Goal: Task Accomplishment & Management: Use online tool/utility

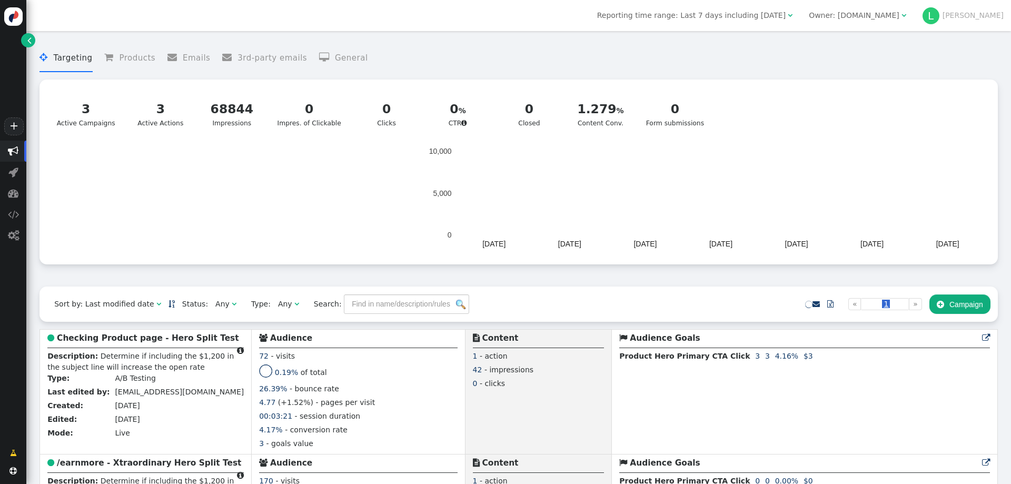
scroll to position [105, 0]
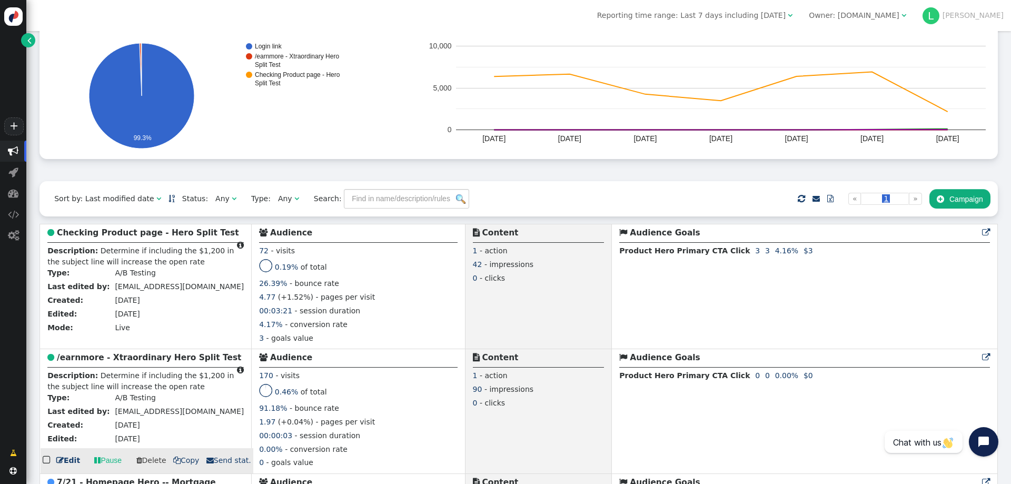
click at [147, 361] on b "/earnmore - Xtraordinary Hero Split Test" at bounding box center [149, 357] width 184 height 9
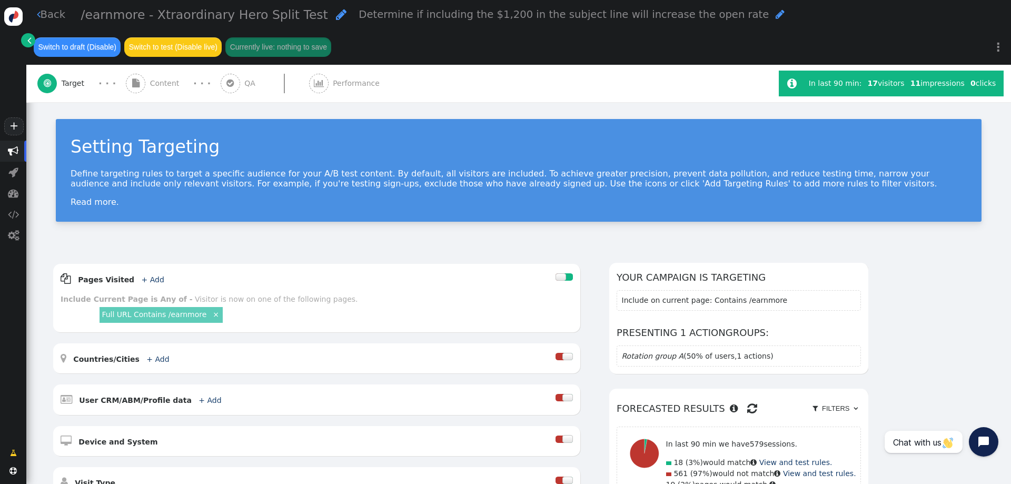
click at [340, 84] on span "Performance" at bounding box center [358, 83] width 51 height 11
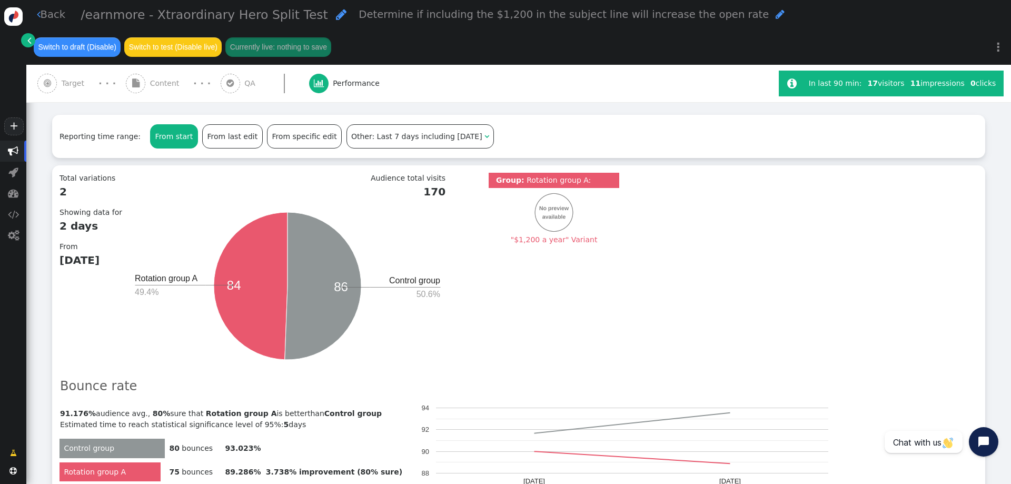
scroll to position [211, 0]
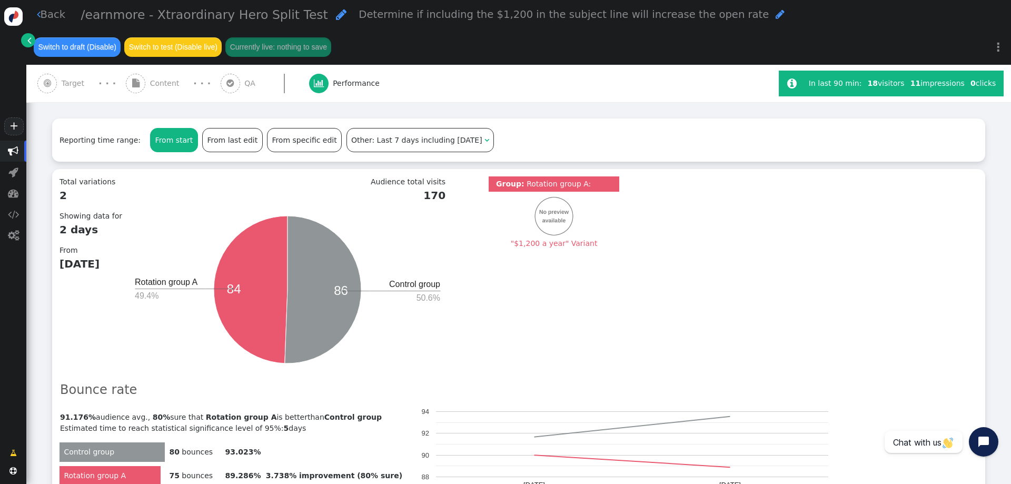
click at [163, 85] on span "Content" at bounding box center [167, 83] width 34 height 11
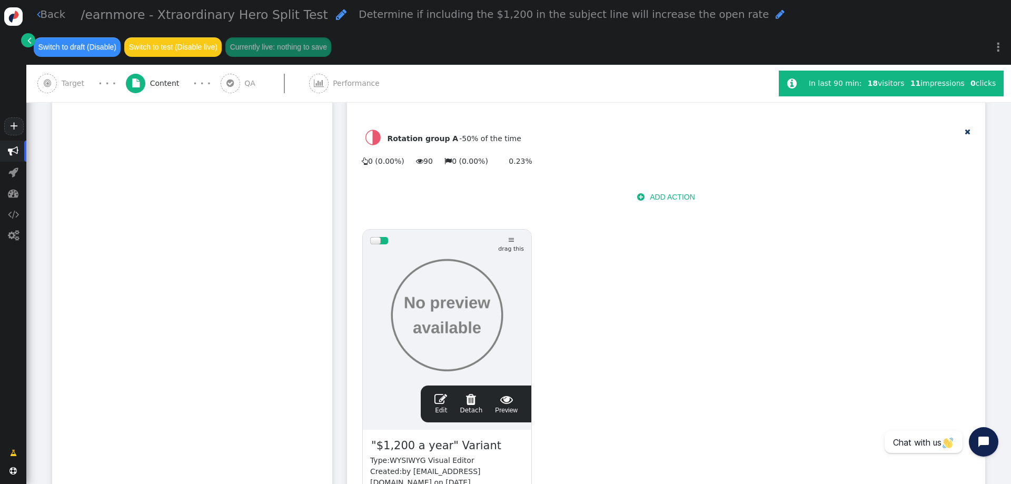
scroll to position [421, 0]
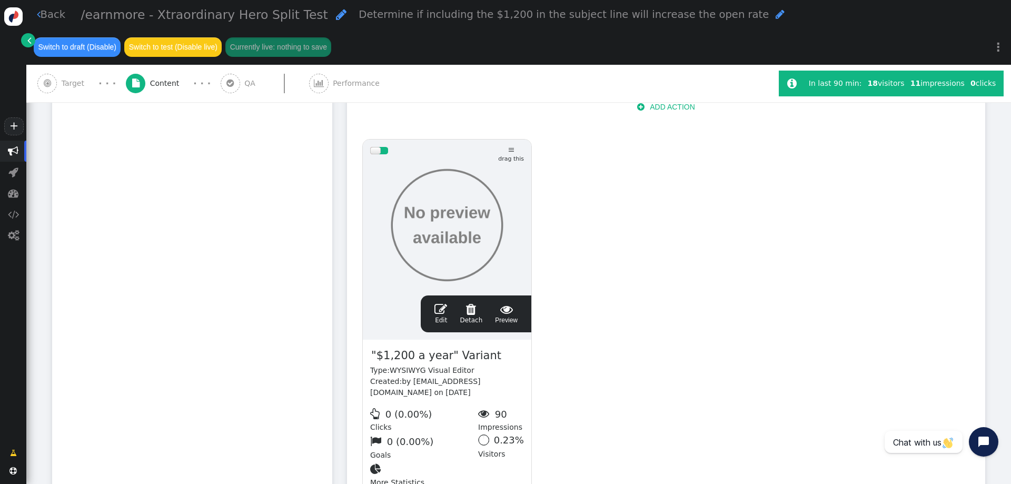
click at [445, 303] on span "" at bounding box center [441, 309] width 13 height 13
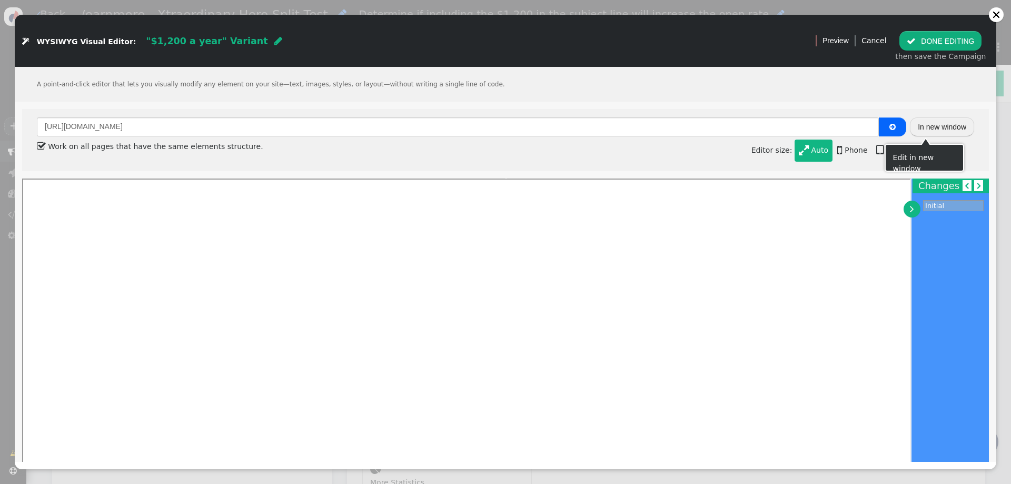
click at [935, 126] on button "In new window" at bounding box center [942, 126] width 64 height 19
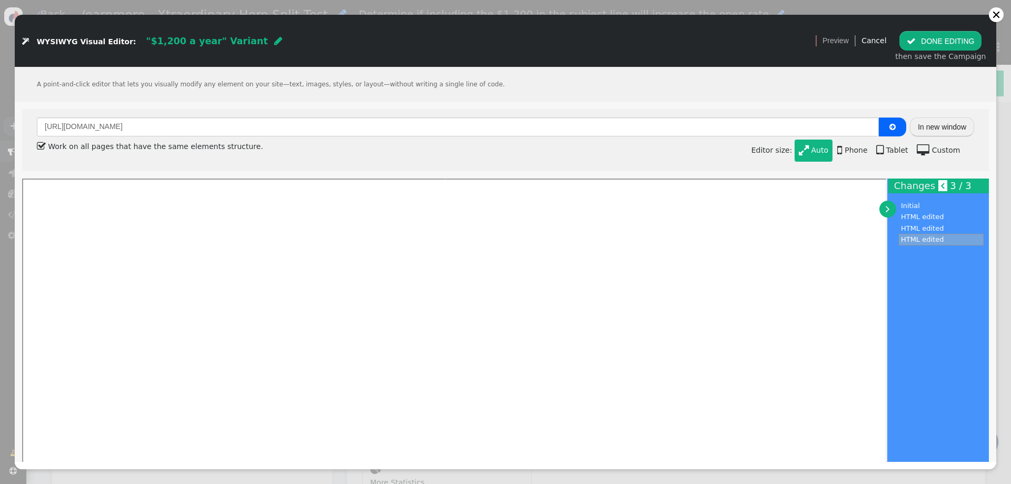
click at [925, 46] on button " DONE EDITING" at bounding box center [941, 40] width 82 height 19
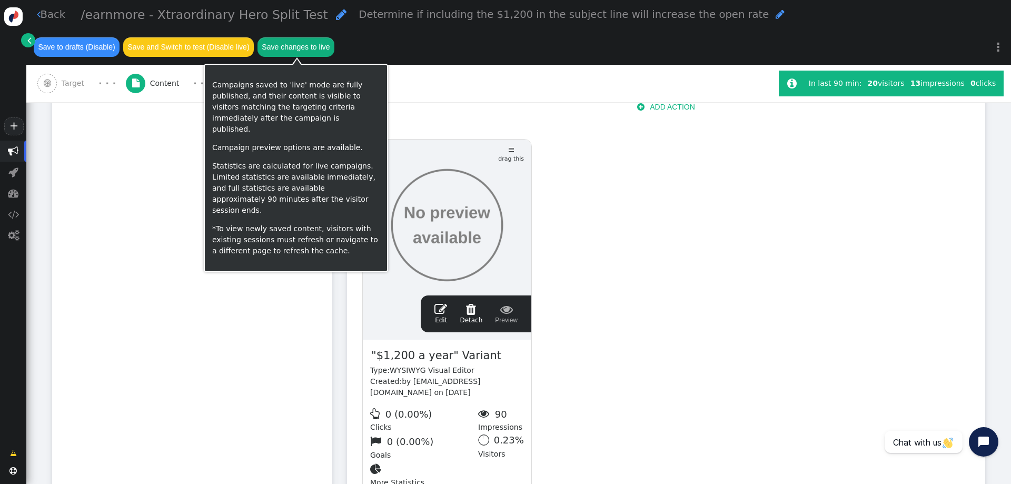
click at [296, 51] on button "Save changes to live" at bounding box center [296, 46] width 77 height 19
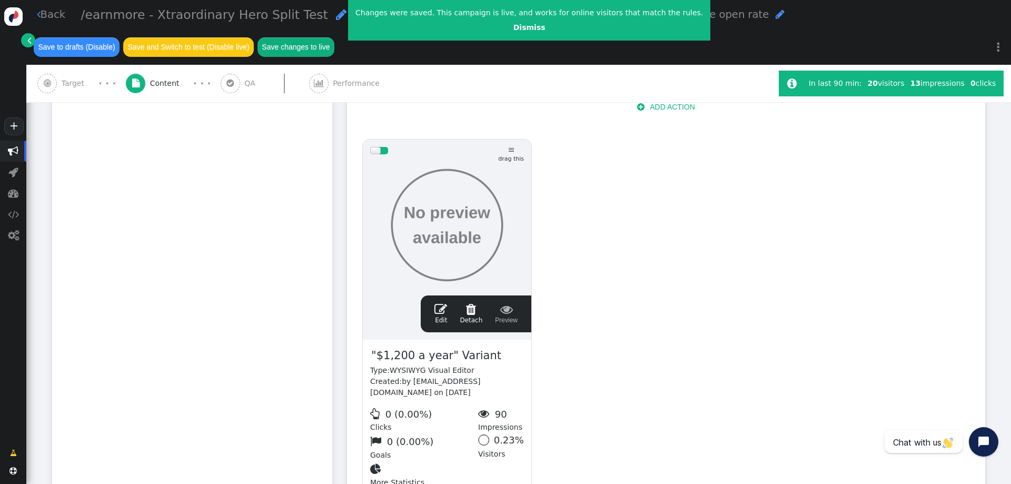
click at [447, 303] on link " Edit" at bounding box center [441, 314] width 13 height 22
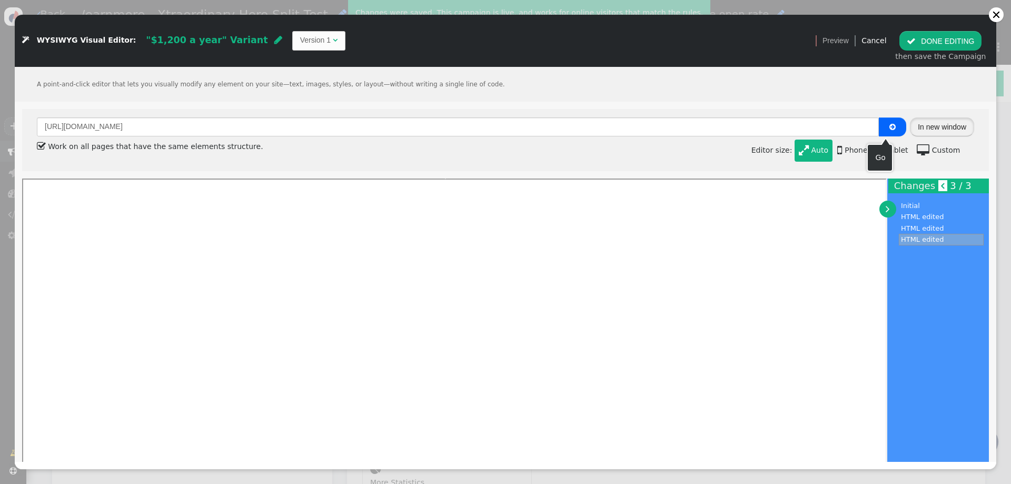
click at [933, 123] on button "In new window" at bounding box center [942, 126] width 64 height 19
click at [994, 11] on div at bounding box center [996, 14] width 15 height 15
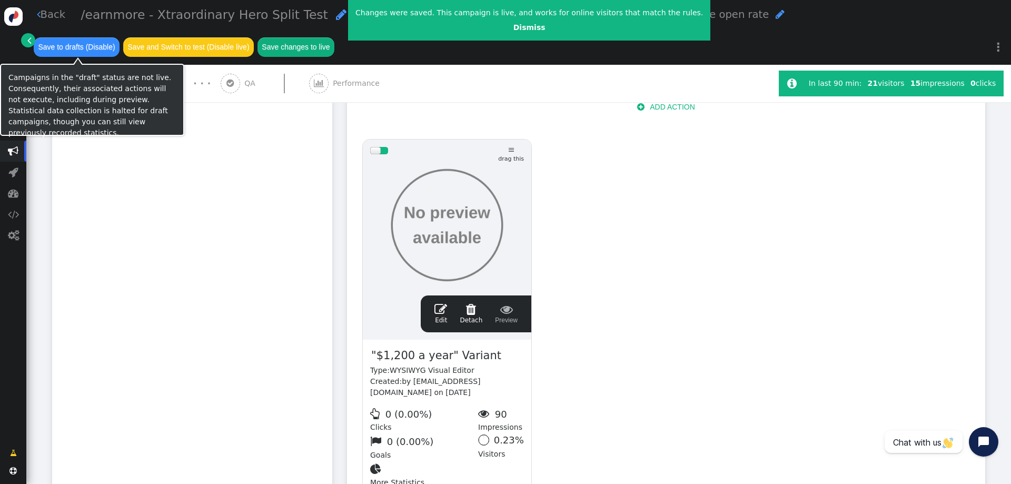
click at [13, 145] on span "" at bounding box center [13, 151] width 26 height 21
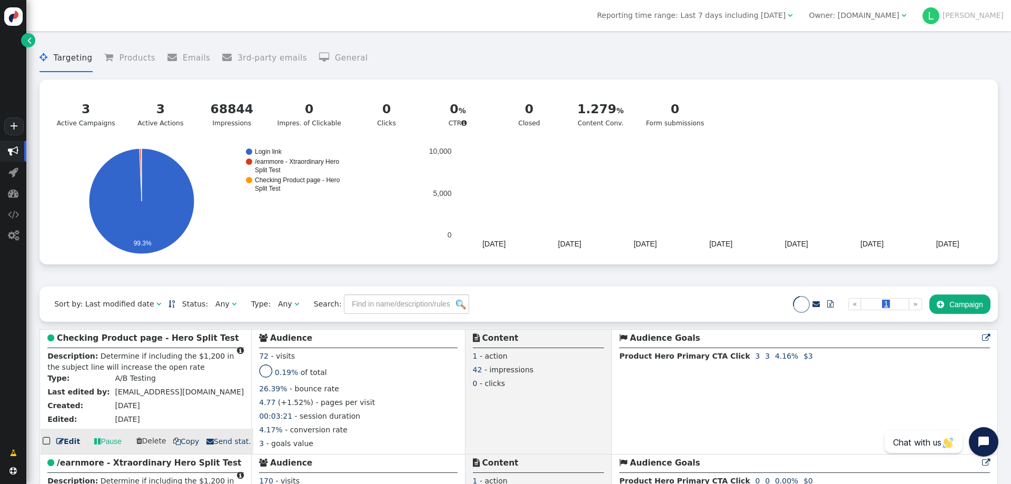
scroll to position [158, 0]
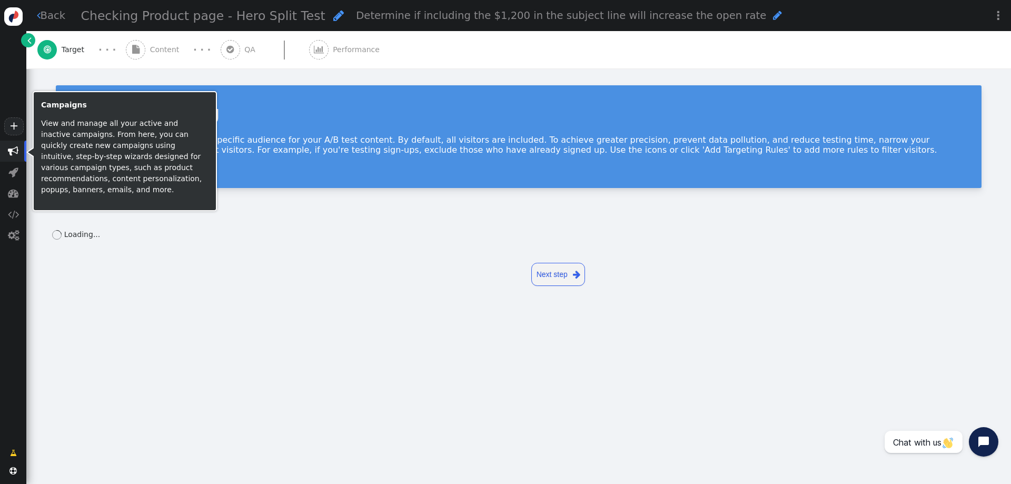
click at [9, 149] on span "" at bounding box center [13, 151] width 11 height 11
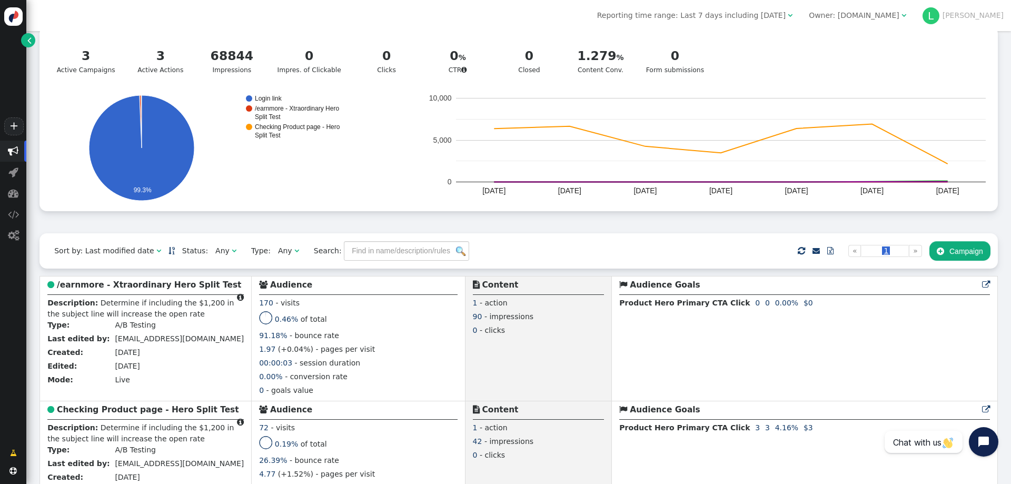
scroll to position [105, 0]
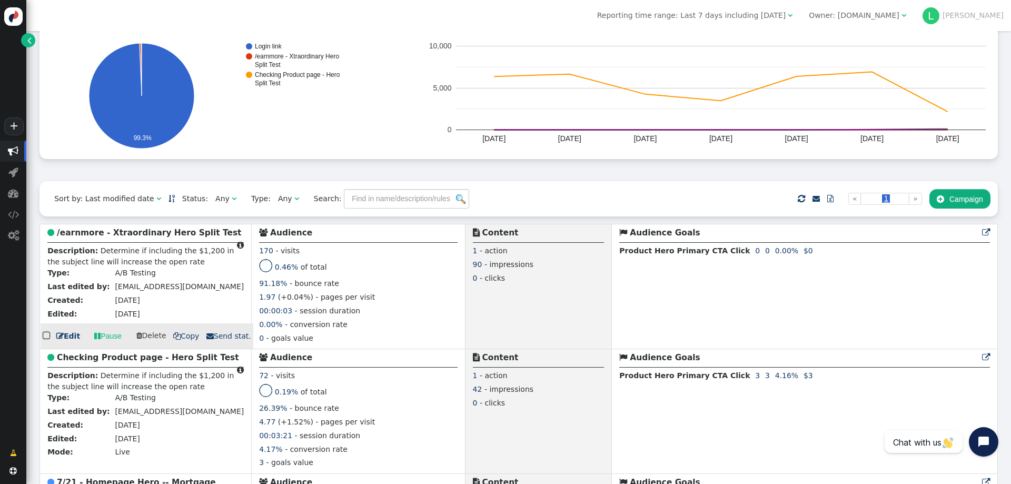
click at [139, 235] on b "/earnmore - Xtraordinary Hero Split Test" at bounding box center [149, 232] width 184 height 9
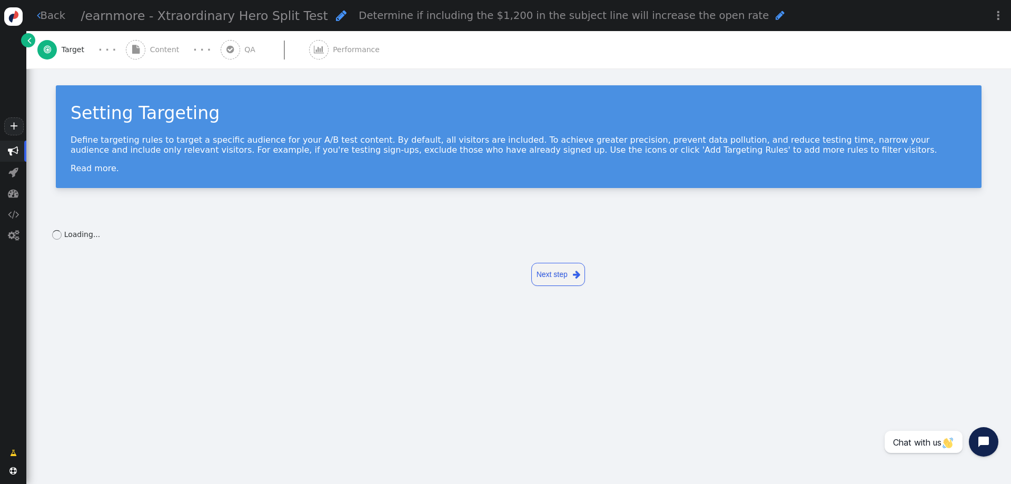
click at [157, 51] on span "Content" at bounding box center [167, 49] width 34 height 11
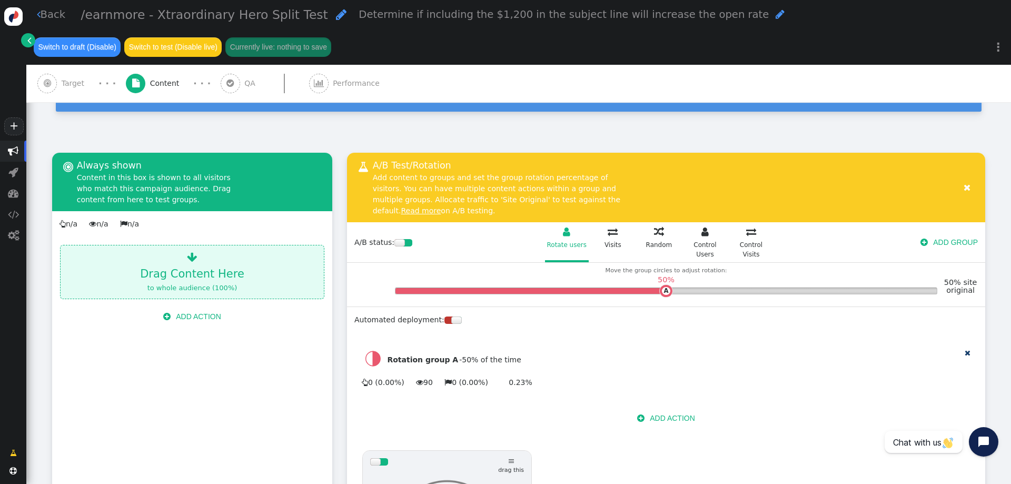
scroll to position [316, 0]
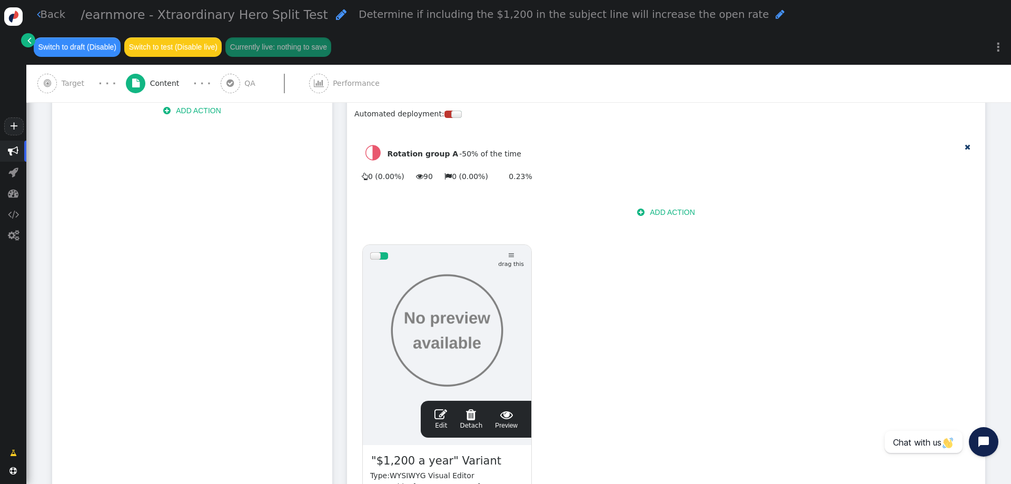
click at [440, 408] on span "" at bounding box center [441, 414] width 13 height 13
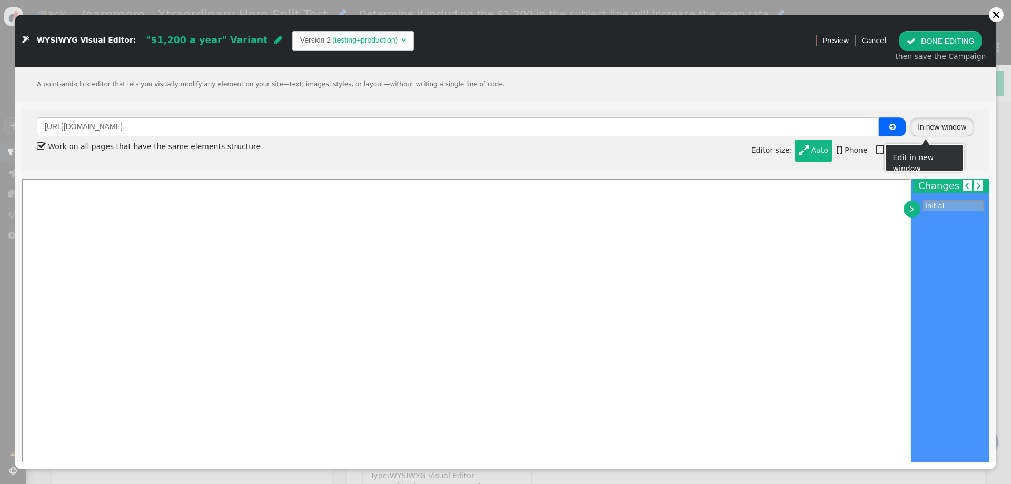
click at [939, 127] on button "In new window" at bounding box center [942, 126] width 64 height 19
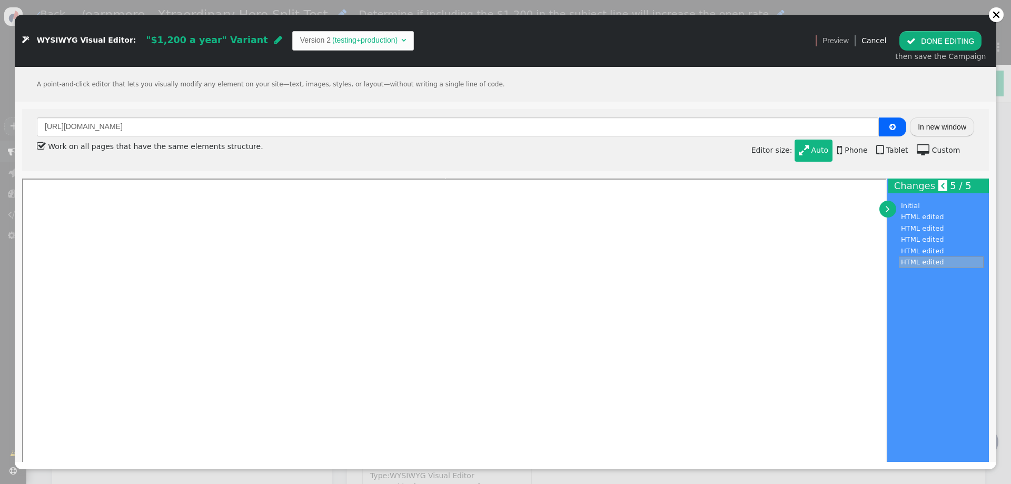
click at [957, 38] on button " DONE EDITING" at bounding box center [941, 40] width 82 height 19
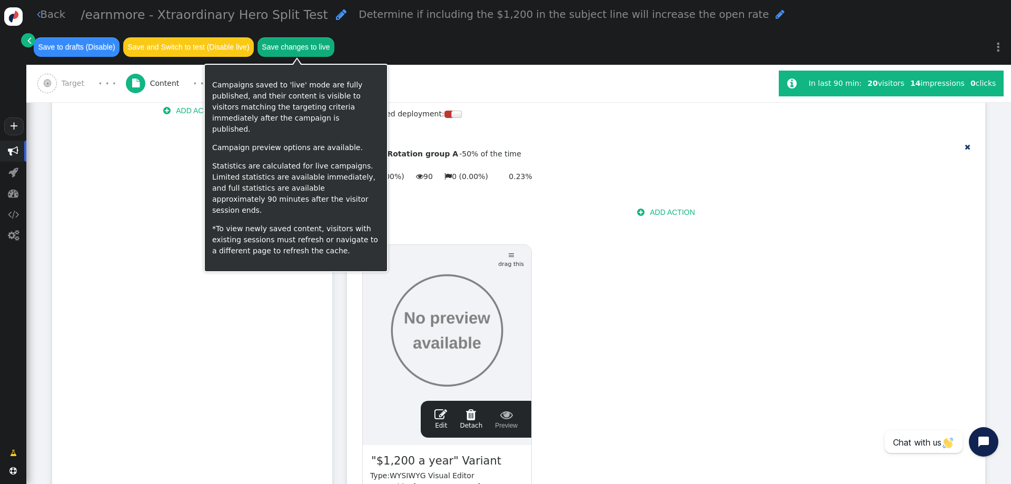
click at [306, 46] on button "Save changes to live" at bounding box center [296, 46] width 77 height 19
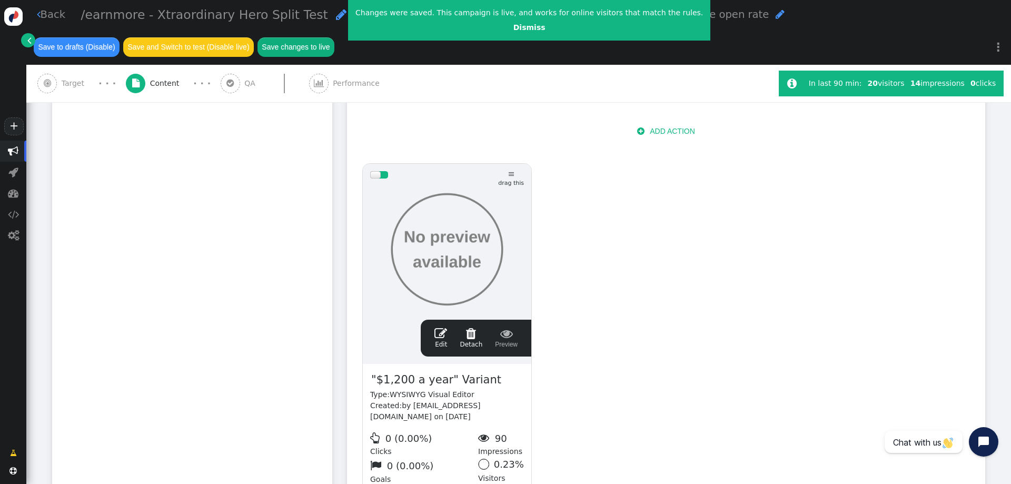
scroll to position [512, 0]
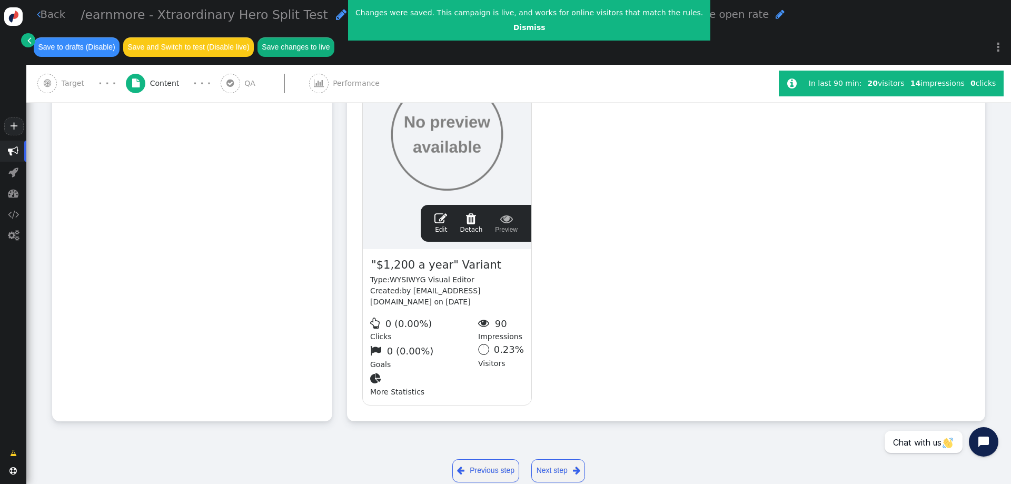
click at [441, 212] on span "" at bounding box center [441, 218] width 13 height 13
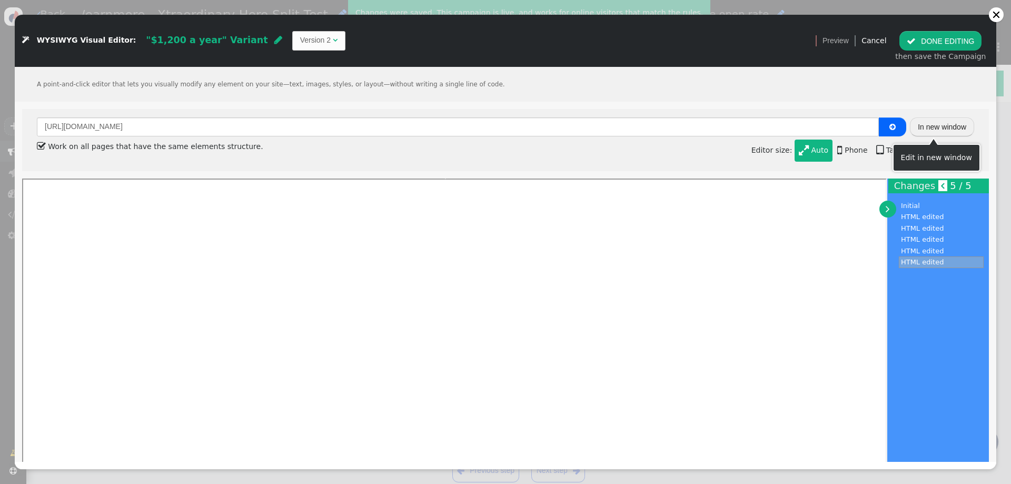
click at [933, 123] on button "In new window" at bounding box center [942, 126] width 64 height 19
click at [939, 38] on button " DONE EDITING" at bounding box center [941, 40] width 82 height 19
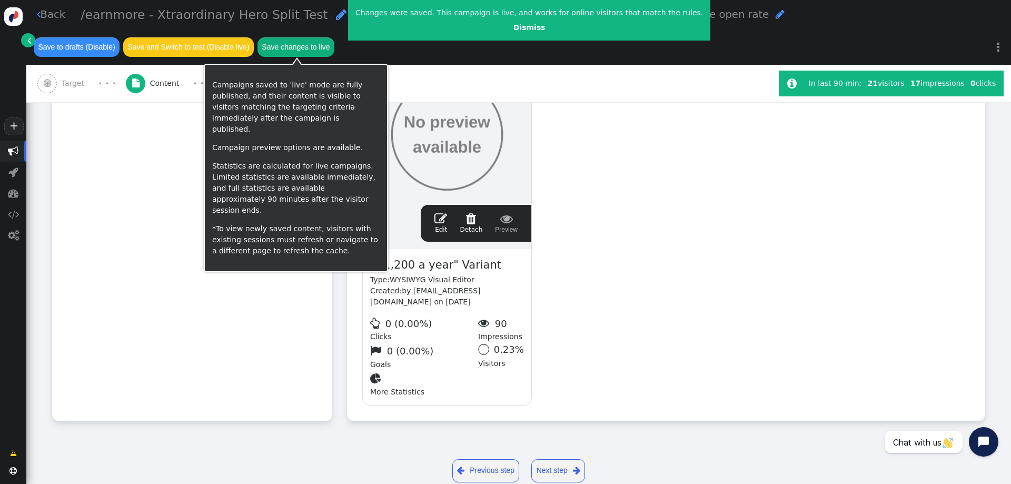
click at [305, 44] on button "Save changes to live" at bounding box center [296, 46] width 77 height 19
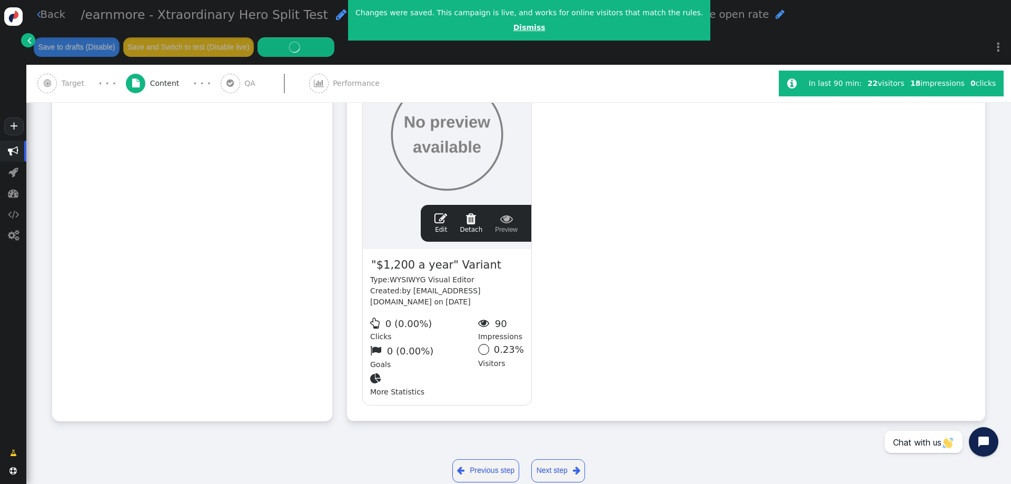
click at [514, 25] on link "Dismiss" at bounding box center [530, 27] width 32 height 8
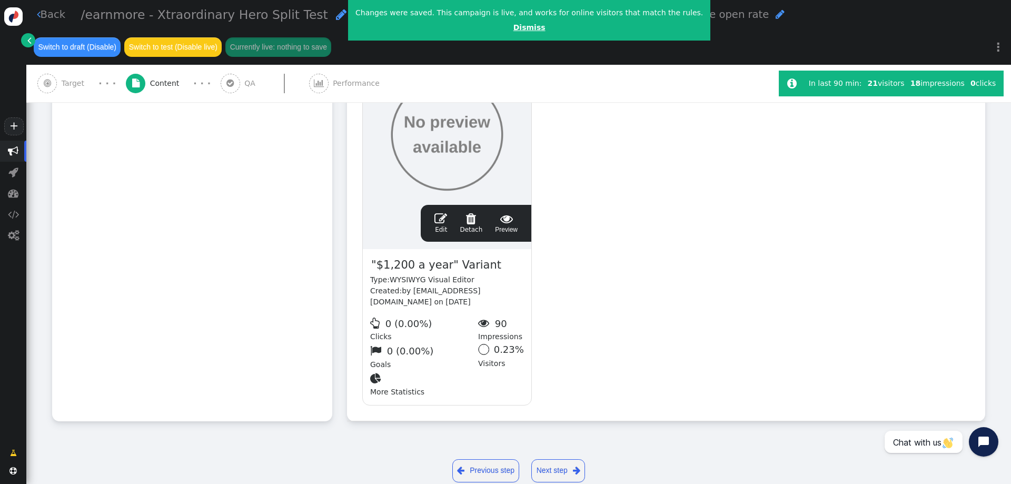
click at [514, 32] on link "Dismiss" at bounding box center [530, 27] width 32 height 8
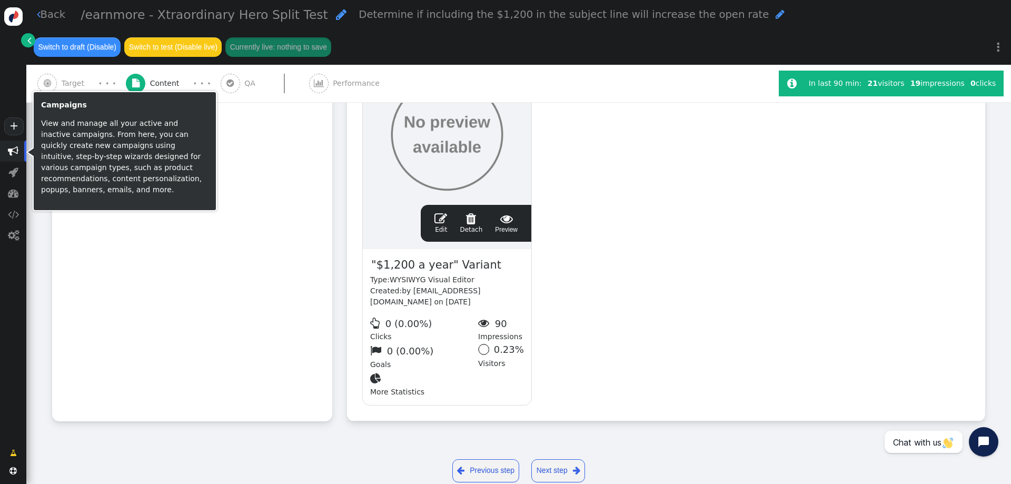
click at [15, 154] on span "" at bounding box center [13, 151] width 11 height 11
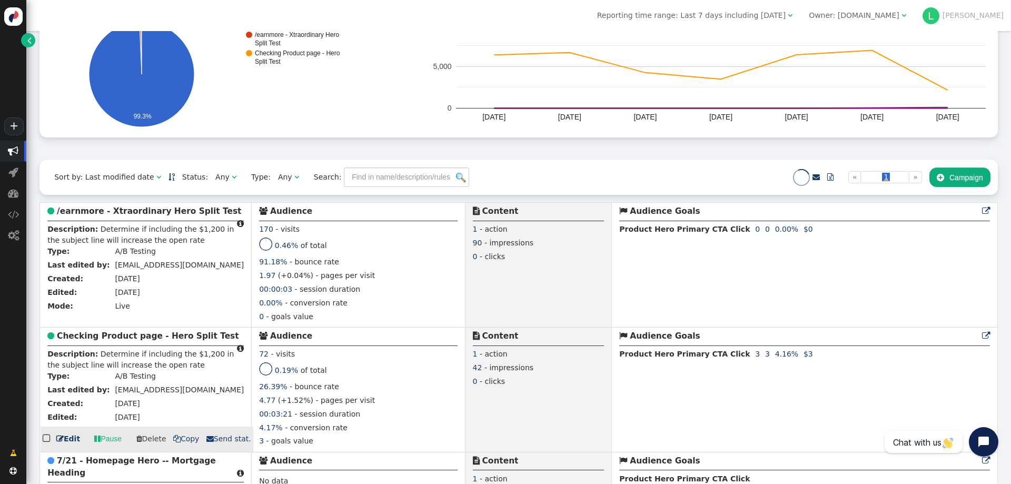
scroll to position [158, 0]
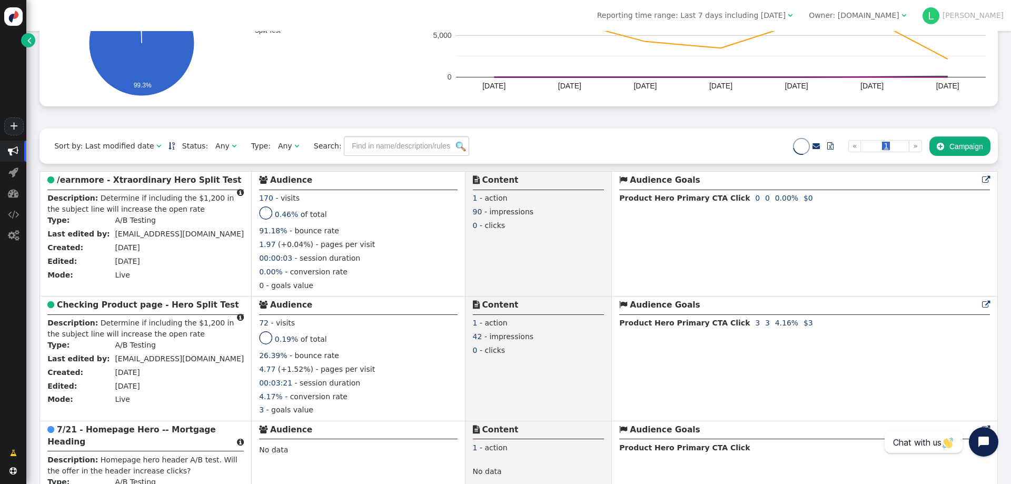
click at [133, 310] on b "Checking Product page - Hero Split Test" at bounding box center [148, 304] width 182 height 9
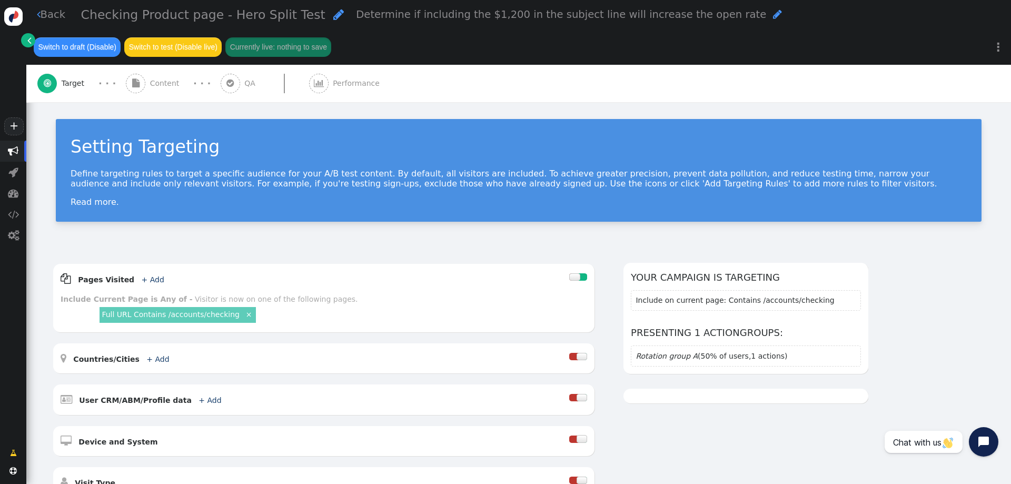
click at [145, 81] on span "" at bounding box center [135, 83] width 19 height 19
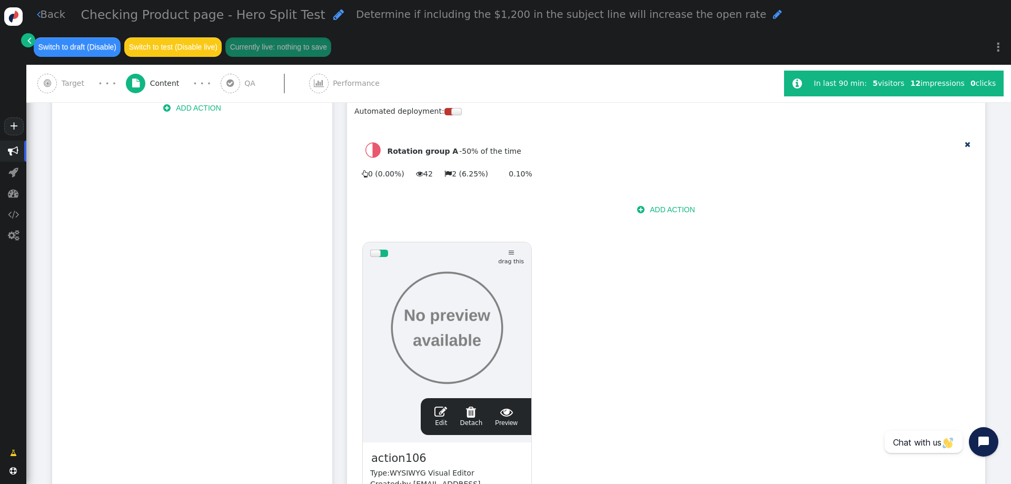
scroll to position [474, 0]
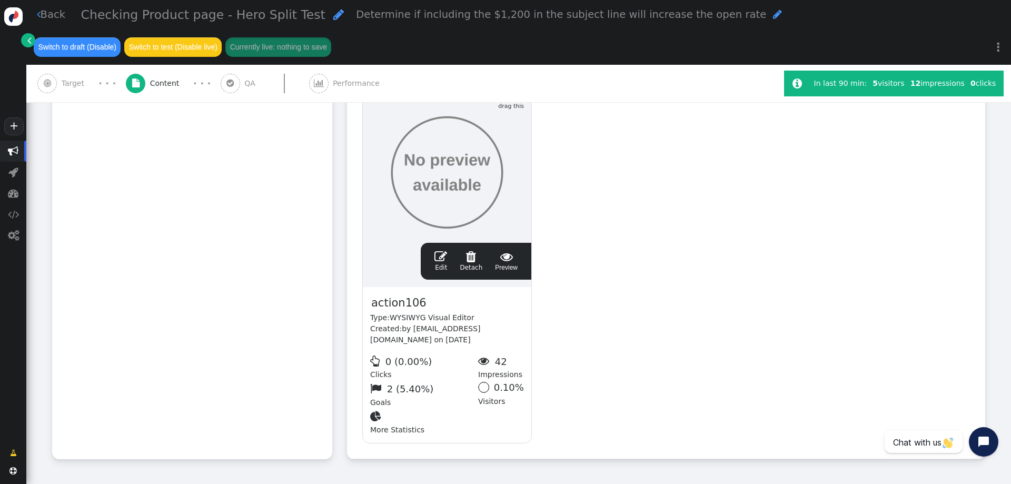
click at [441, 250] on span "" at bounding box center [441, 256] width 13 height 13
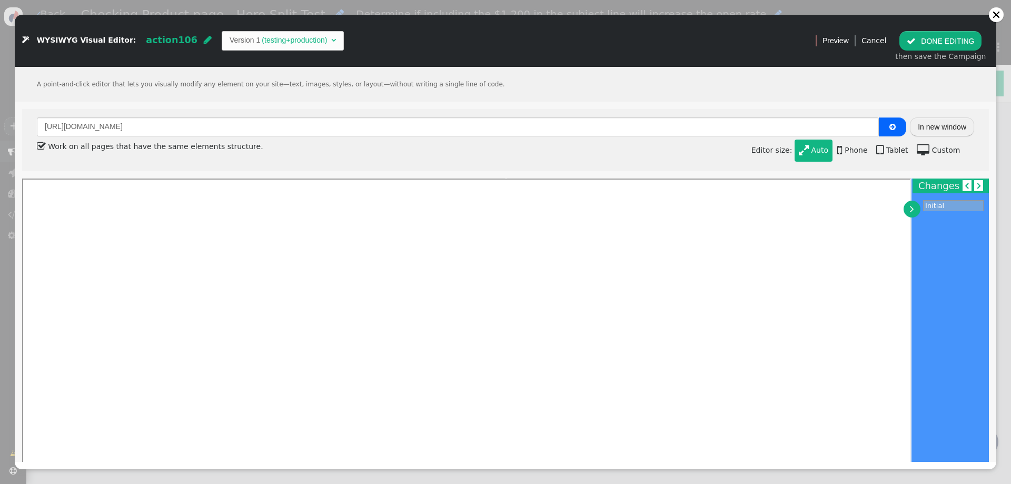
click at [147, 43] on span "action106" at bounding box center [172, 40] width 52 height 11
click at [165, 37] on input "action106" at bounding box center [200, 40] width 109 height 19
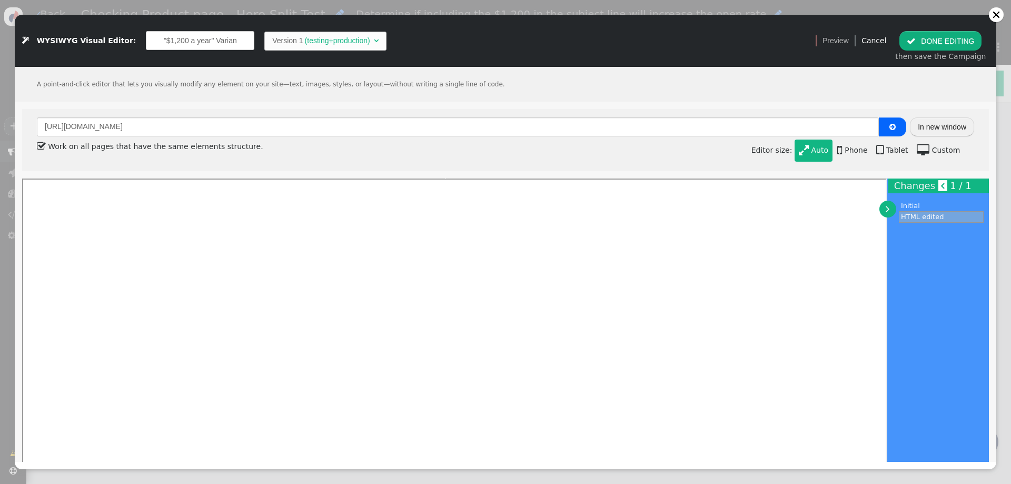
type input ""$1,200 a year" Variant"
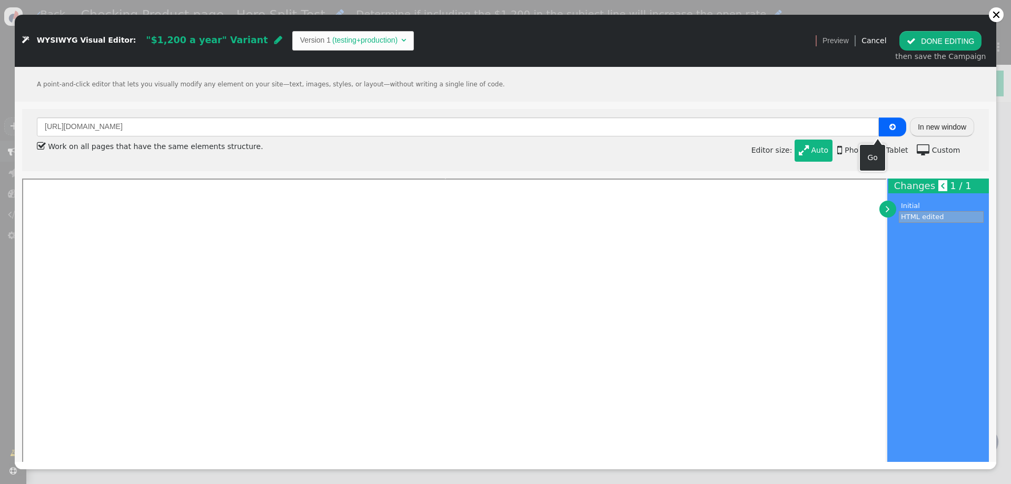
click at [943, 125] on button "In new window" at bounding box center [942, 126] width 64 height 19
click at [948, 36] on button " DONE EDITING" at bounding box center [941, 40] width 82 height 19
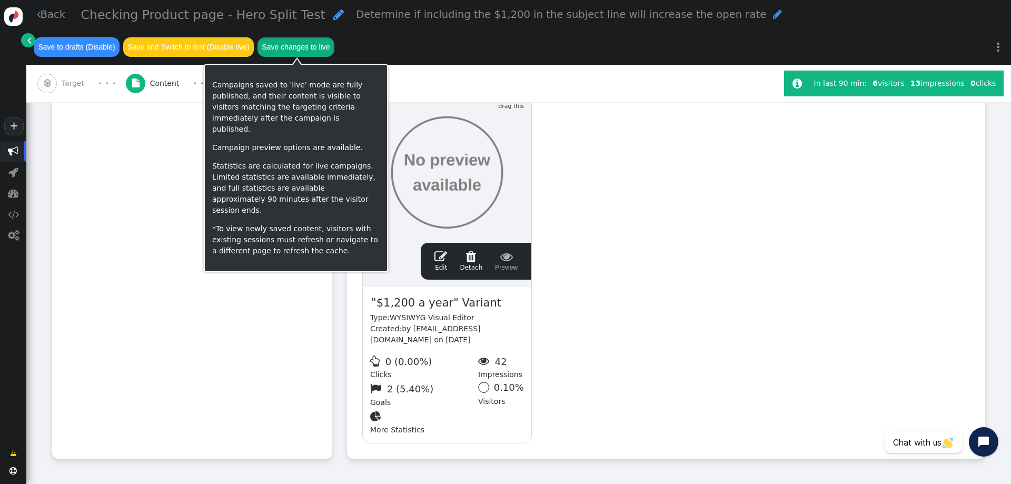
click at [304, 51] on button "Save changes to live" at bounding box center [296, 46] width 77 height 19
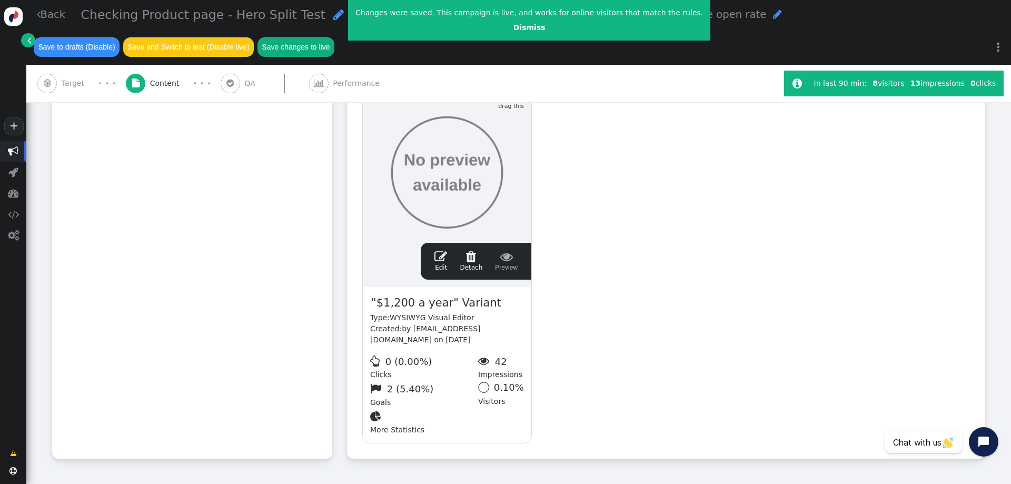
click at [12, 149] on span "" at bounding box center [13, 151] width 11 height 11
click at [514, 24] on link "Dismiss" at bounding box center [530, 27] width 32 height 8
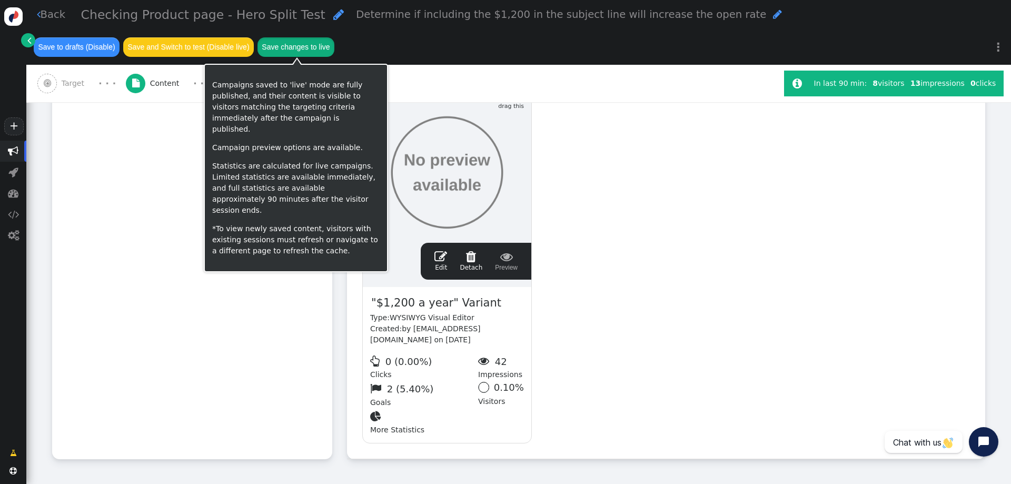
click at [298, 44] on button "Save changes to live" at bounding box center [296, 46] width 77 height 19
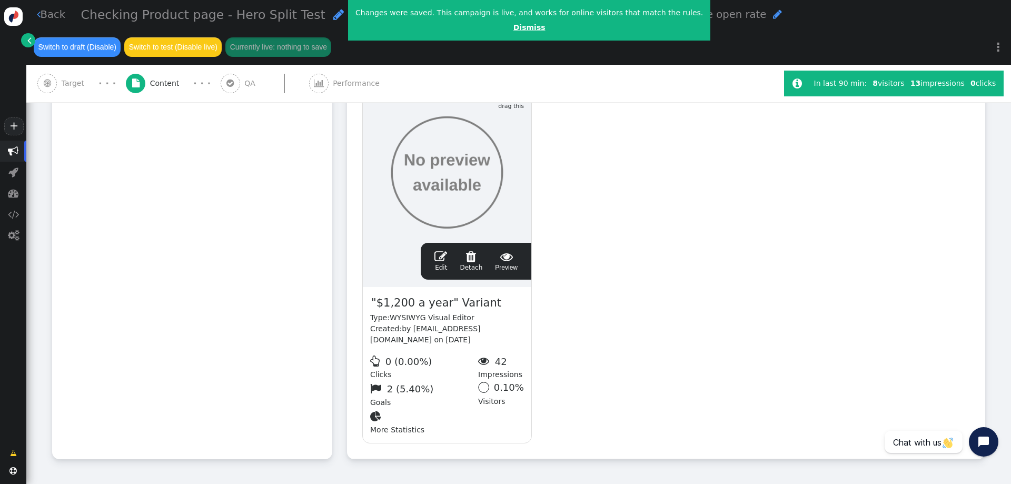
click at [514, 29] on link "Dismiss" at bounding box center [530, 27] width 32 height 8
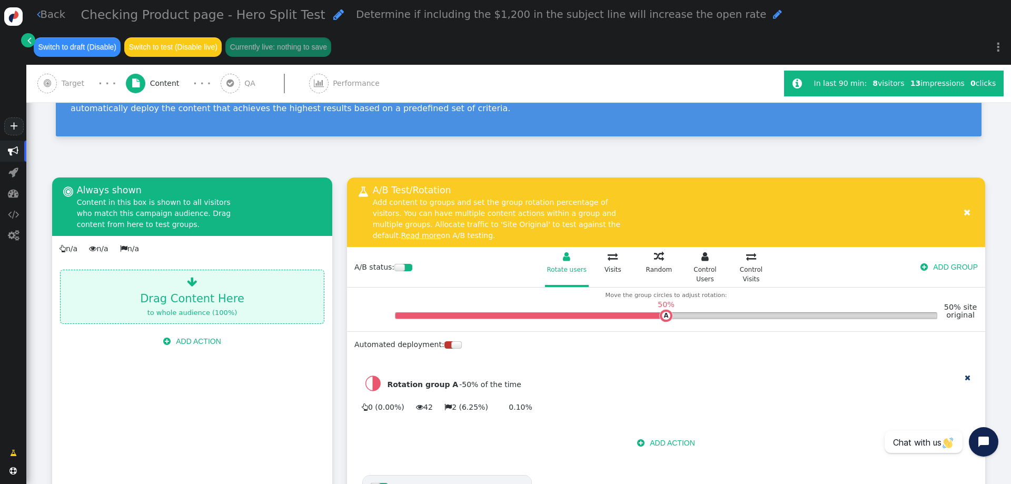
scroll to position [0, 0]
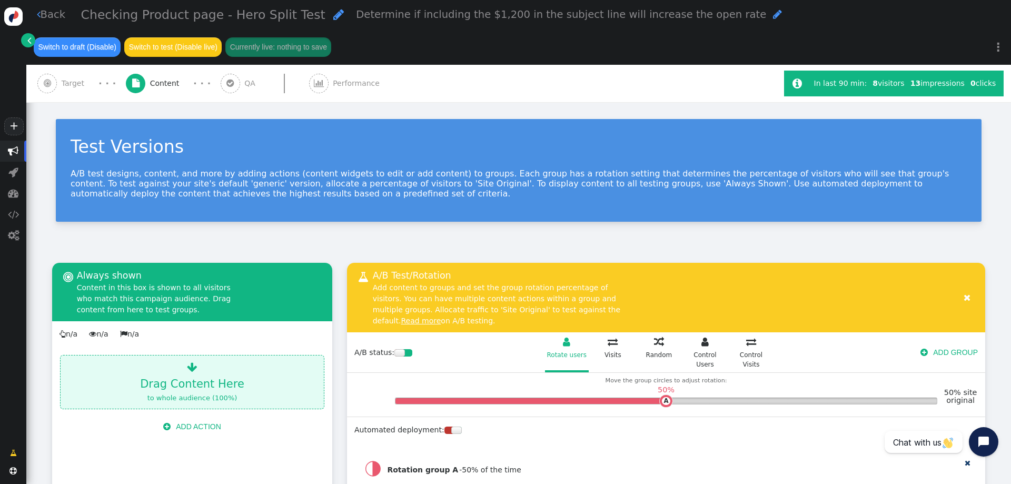
click at [341, 81] on span "Performance" at bounding box center [358, 83] width 51 height 11
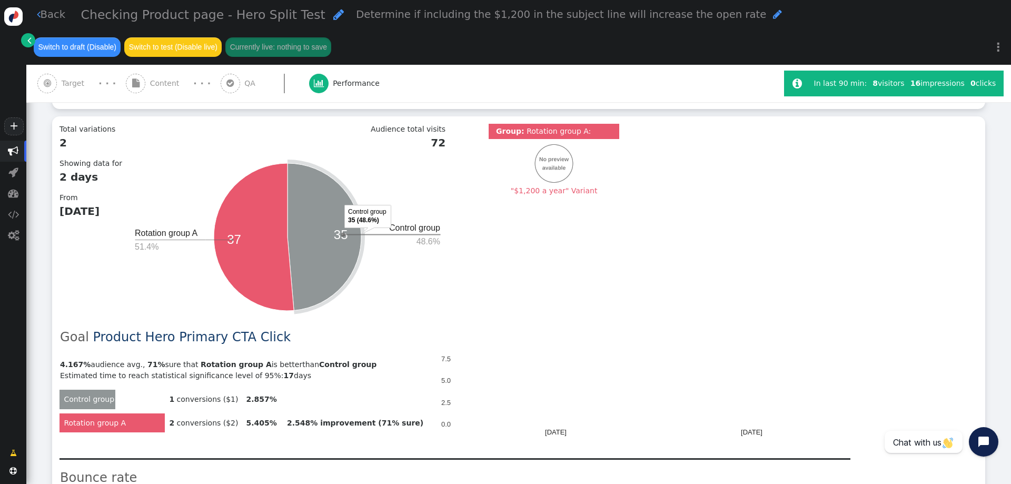
scroll to position [421, 0]
